Goal: Information Seeking & Learning: Learn about a topic

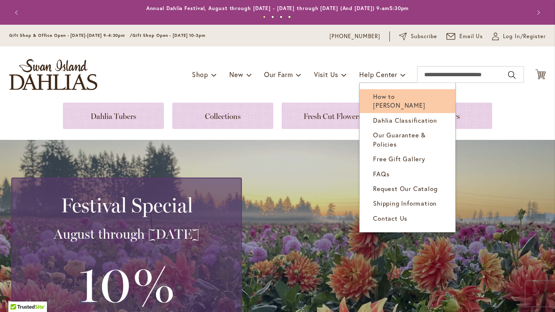
click at [398, 109] on link "How to [PERSON_NAME]" at bounding box center [408, 101] width 96 height 24
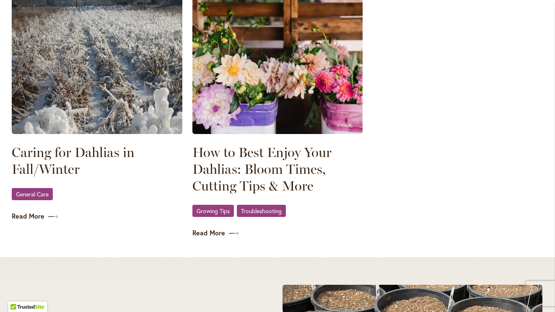
scroll to position [1200, 0]
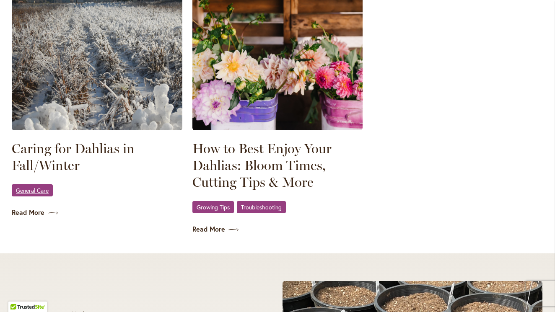
click at [37, 193] on span "General Care" at bounding box center [32, 190] width 33 height 5
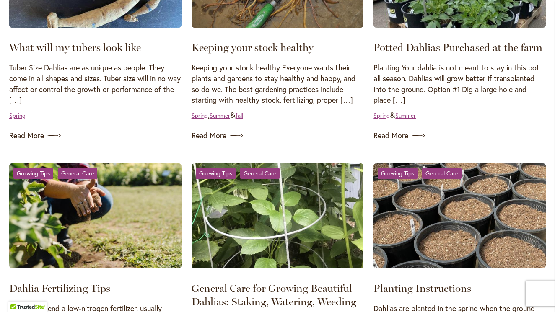
scroll to position [257, 0]
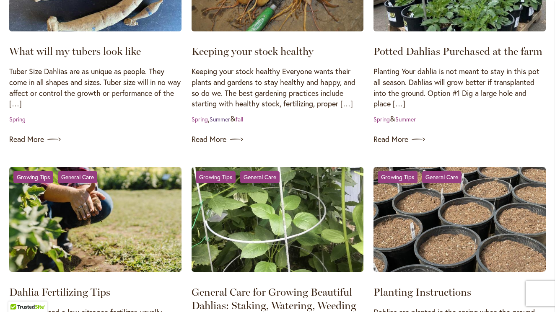
click at [217, 123] on link "Summer" at bounding box center [220, 119] width 21 height 8
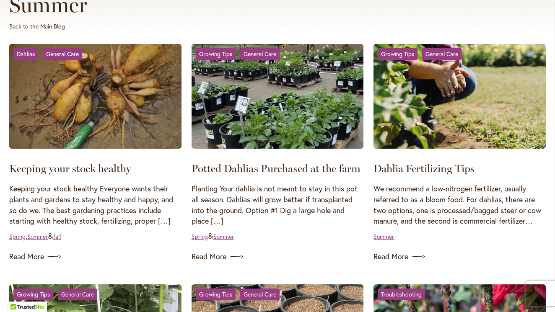
scroll to position [133, 0]
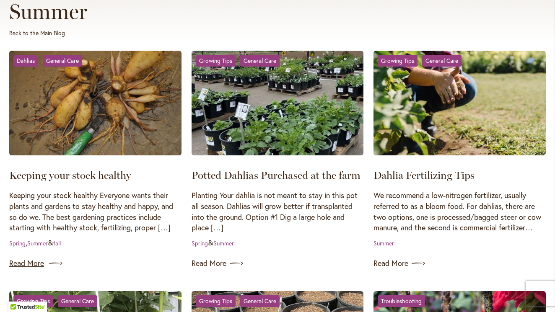
click at [31, 269] on link "Read More" at bounding box center [95, 263] width 172 height 13
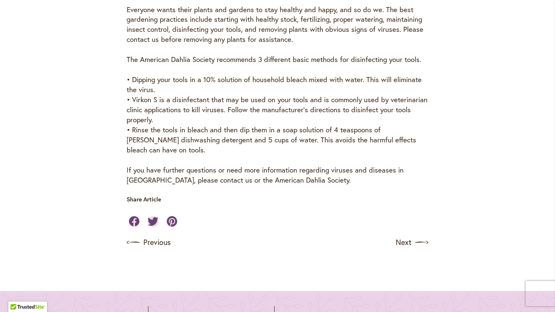
scroll to position [310, 0]
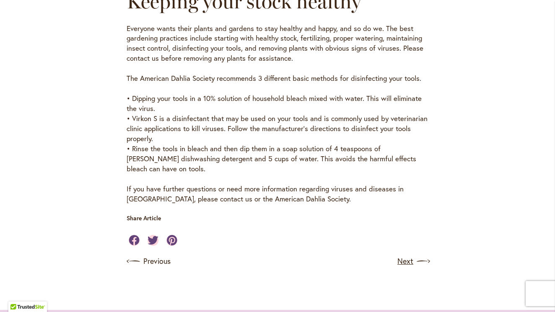
click at [410, 265] on link "Next" at bounding box center [413, 261] width 31 height 13
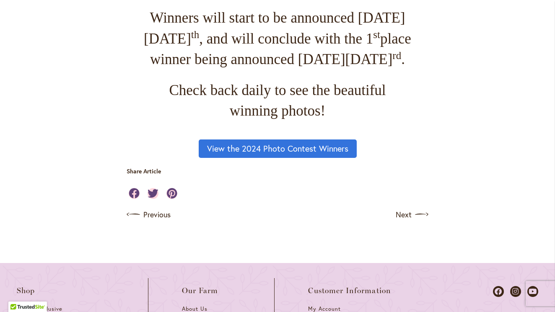
scroll to position [902, 0]
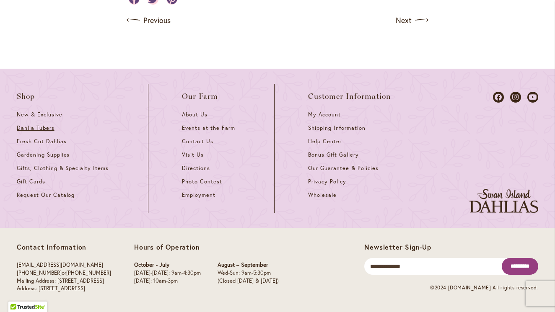
click at [40, 132] on span "Dahlia Tubers" at bounding box center [36, 128] width 38 height 7
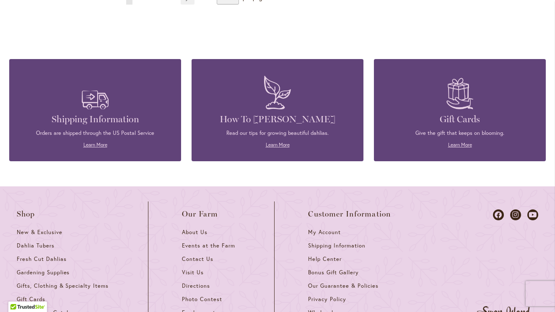
scroll to position [935, 0]
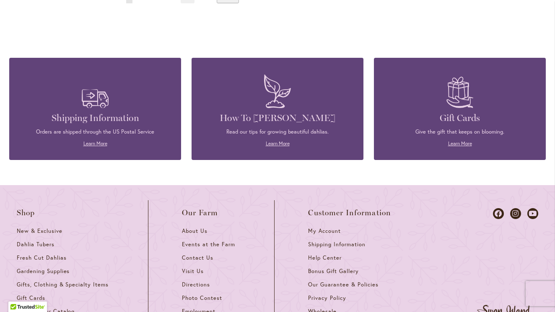
click at [299, 100] on figure at bounding box center [277, 91] width 147 height 42
click at [270, 141] on link "Learn More" at bounding box center [278, 144] width 24 height 6
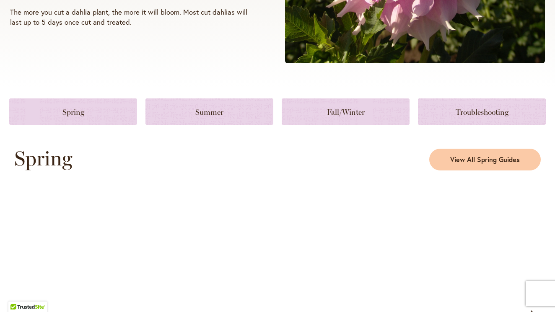
scroll to position [304, 0]
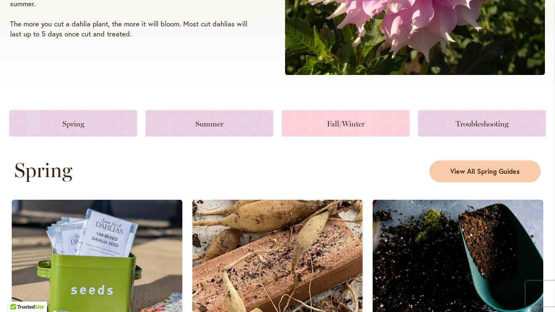
click at [348, 130] on p "Fall/Winter" at bounding box center [346, 124] width 108 height 10
click at [354, 130] on p "Fall/Winter" at bounding box center [346, 124] width 108 height 10
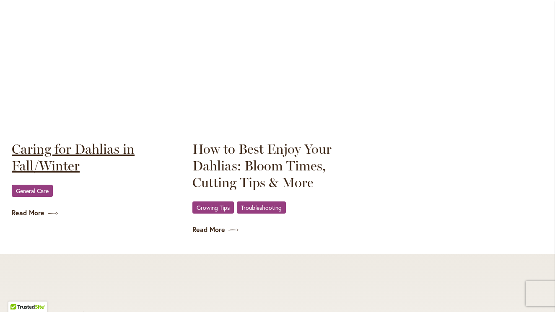
scroll to position [1197, 0]
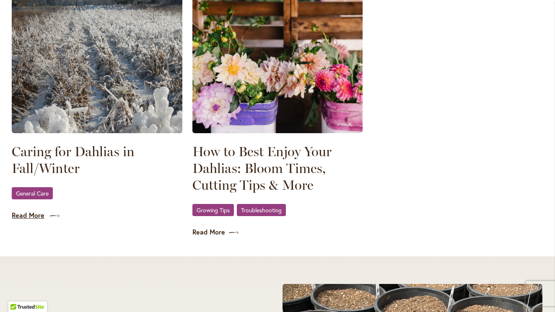
click at [25, 221] on link "Read More" at bounding box center [97, 216] width 171 height 10
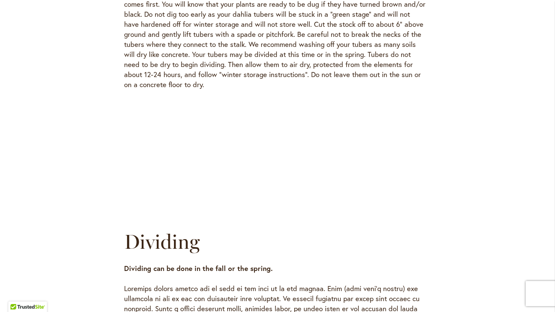
scroll to position [1027, 3]
